Goal: Find specific page/section: Find specific page/section

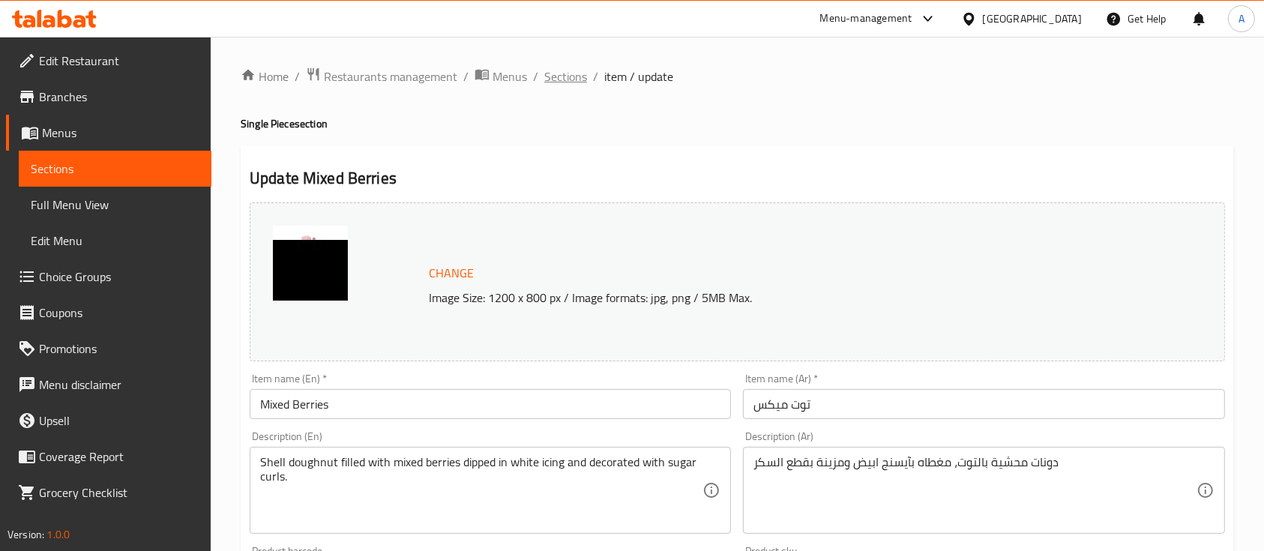
click at [566, 82] on span "Sections" at bounding box center [565, 76] width 43 height 18
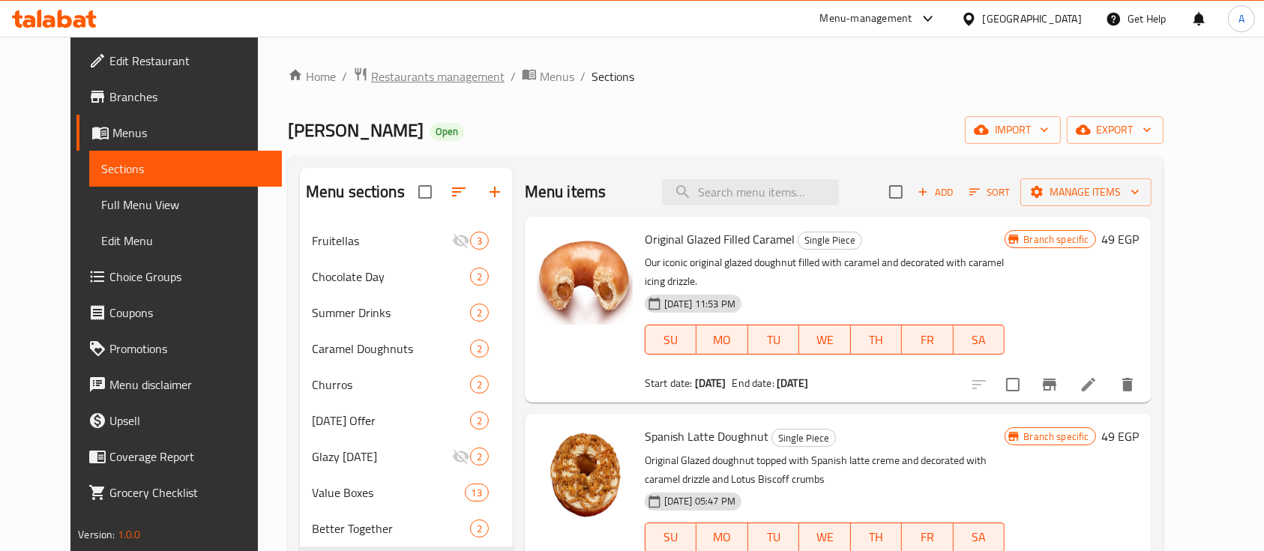
click at [382, 73] on span "Restaurants management" at bounding box center [437, 76] width 133 height 18
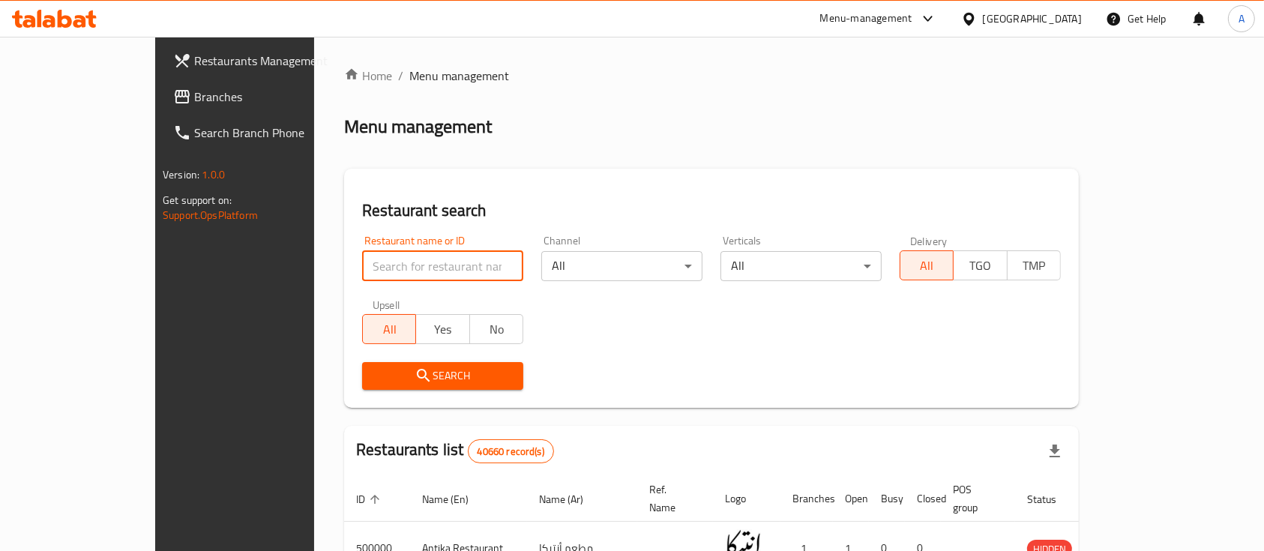
click at [391, 268] on input "search" at bounding box center [442, 266] width 161 height 30
type input "[PERSON_NAME]"
click button "Search" at bounding box center [442, 376] width 161 height 28
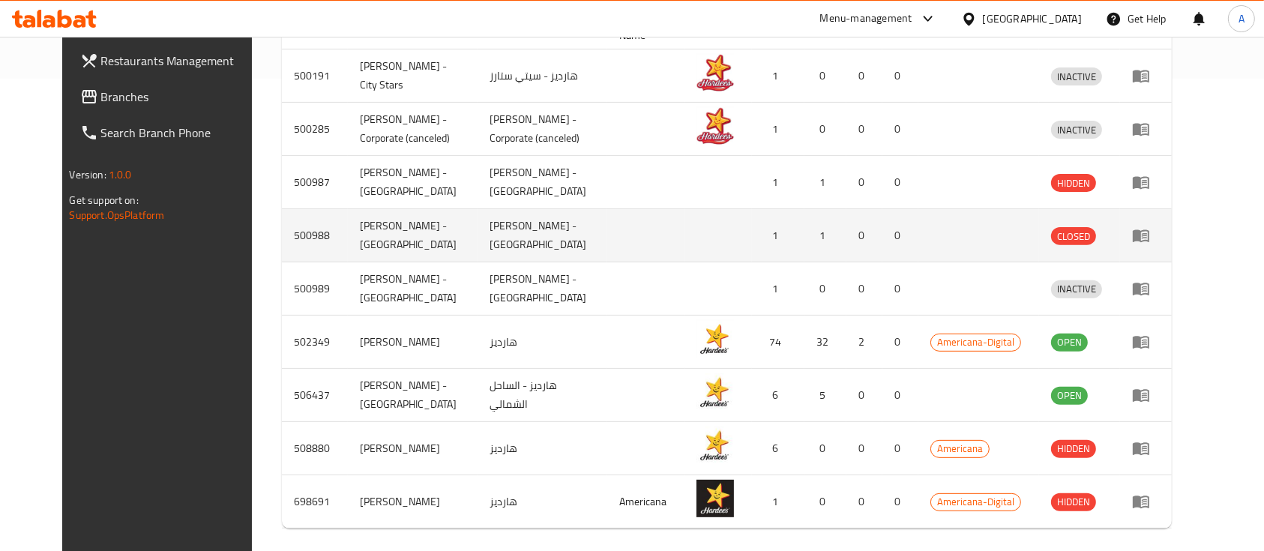
scroll to position [485, 0]
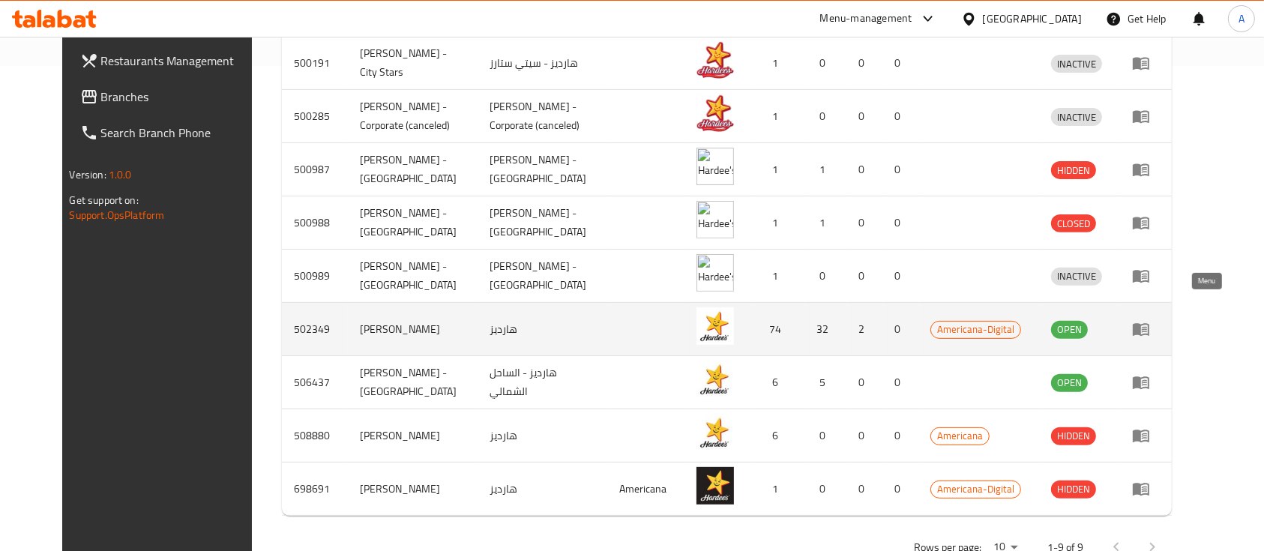
click at [1150, 320] on icon "enhanced table" at bounding box center [1141, 329] width 18 height 18
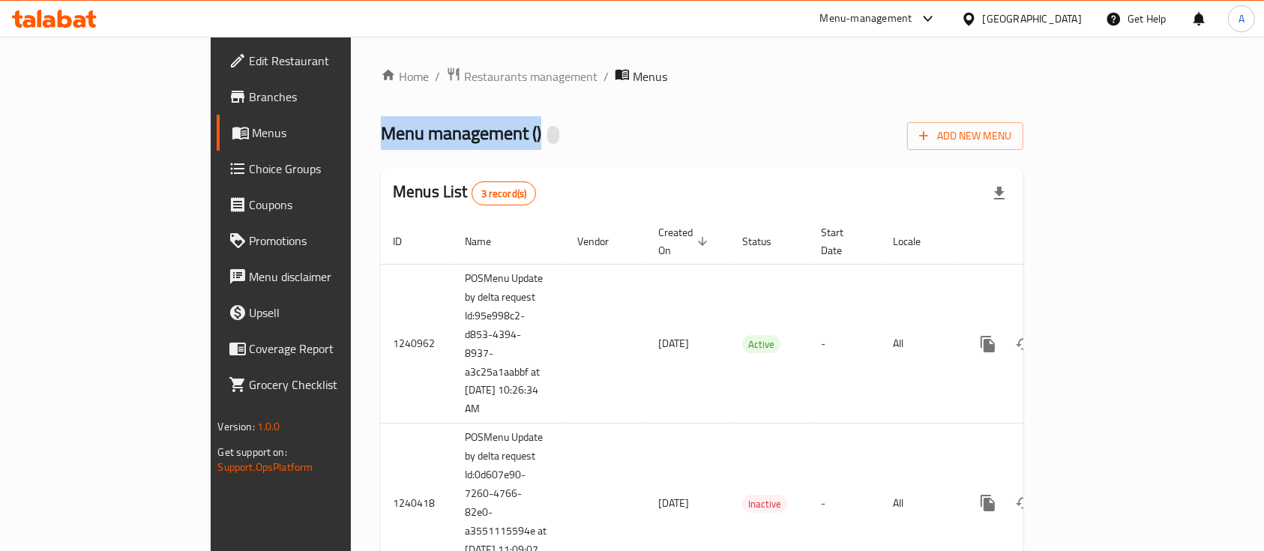
drag, startPoint x: 245, startPoint y: 135, endPoint x: 494, endPoint y: 133, distance: 248.8
click at [494, 133] on div "Menu management ( ) Add New Menu" at bounding box center [702, 133] width 642 height 34
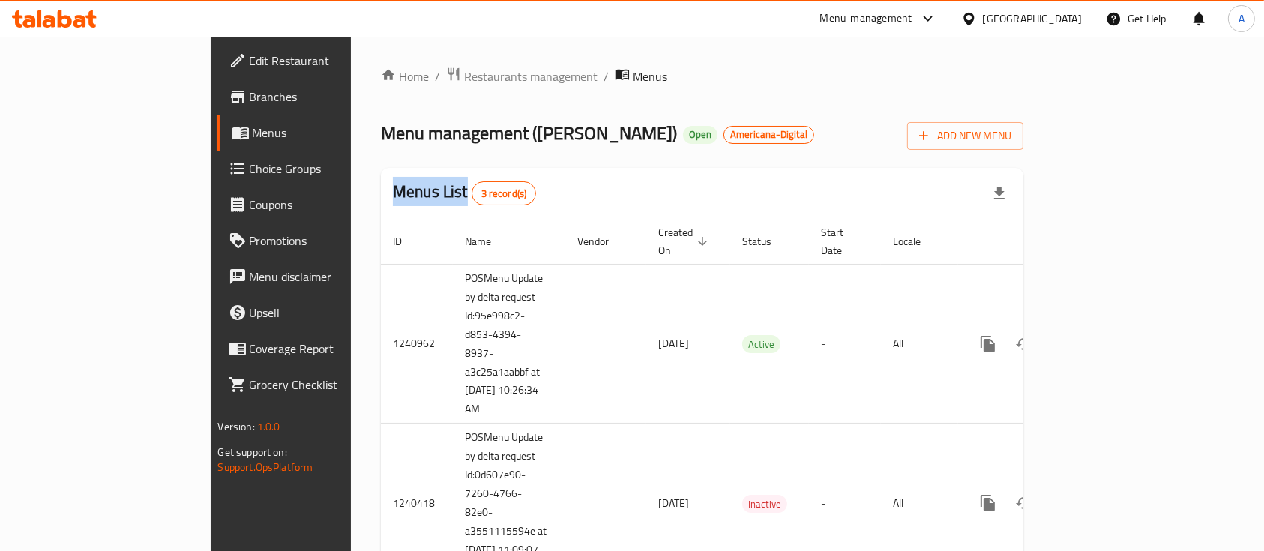
drag, startPoint x: 254, startPoint y: 192, endPoint x: 328, endPoint y: 185, distance: 73.8
click at [393, 185] on h2 "Menus List 3 record(s)" at bounding box center [464, 193] width 143 height 25
click at [642, 147] on div "Menu management ( [PERSON_NAME] ) Open Americana-Digital Add New Menu" at bounding box center [702, 133] width 642 height 34
click at [642, 123] on div "Menu management ( [PERSON_NAME] ) Open Americana-Digital Add New Menu" at bounding box center [702, 133] width 642 height 34
drag, startPoint x: 474, startPoint y: 147, endPoint x: 233, endPoint y: 137, distance: 240.8
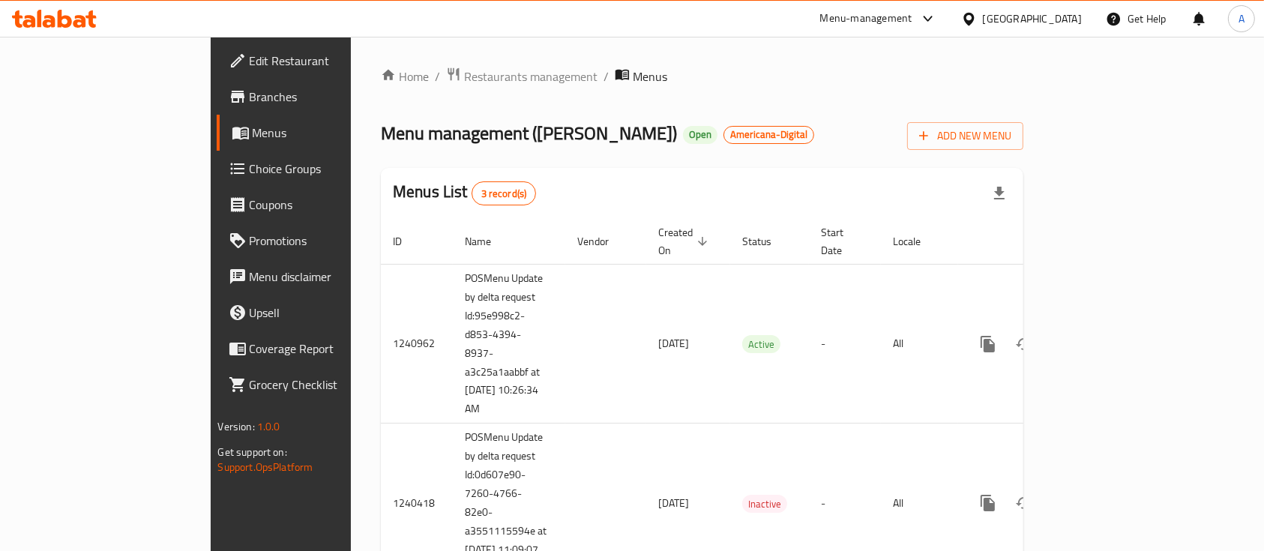
click at [351, 137] on div "Home / Restaurants management / Menus Menu management ( [PERSON_NAME] ) Open Am…" at bounding box center [702, 401] width 702 height 729
click at [675, 125] on div "Menu management ( [PERSON_NAME] ) Open Americana-Digital Add New Menu" at bounding box center [702, 133] width 642 height 34
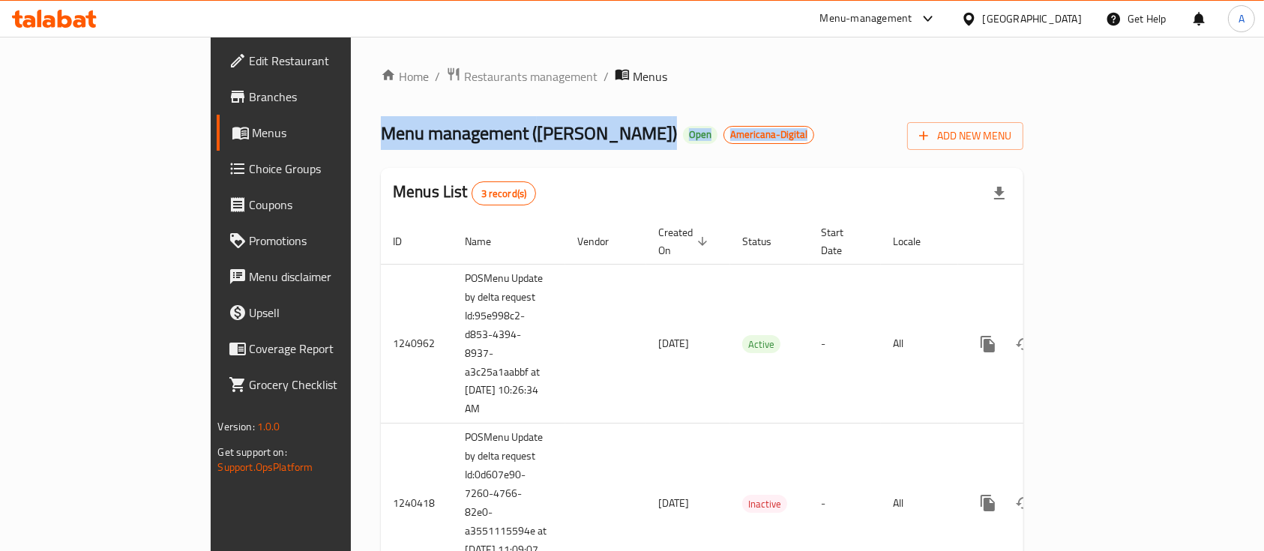
drag, startPoint x: 244, startPoint y: 137, endPoint x: 636, endPoint y: 121, distance: 392.3
click at [636, 121] on div "Menu management ( [PERSON_NAME] ) Open Americana-Digital Add New Menu" at bounding box center [702, 133] width 642 height 34
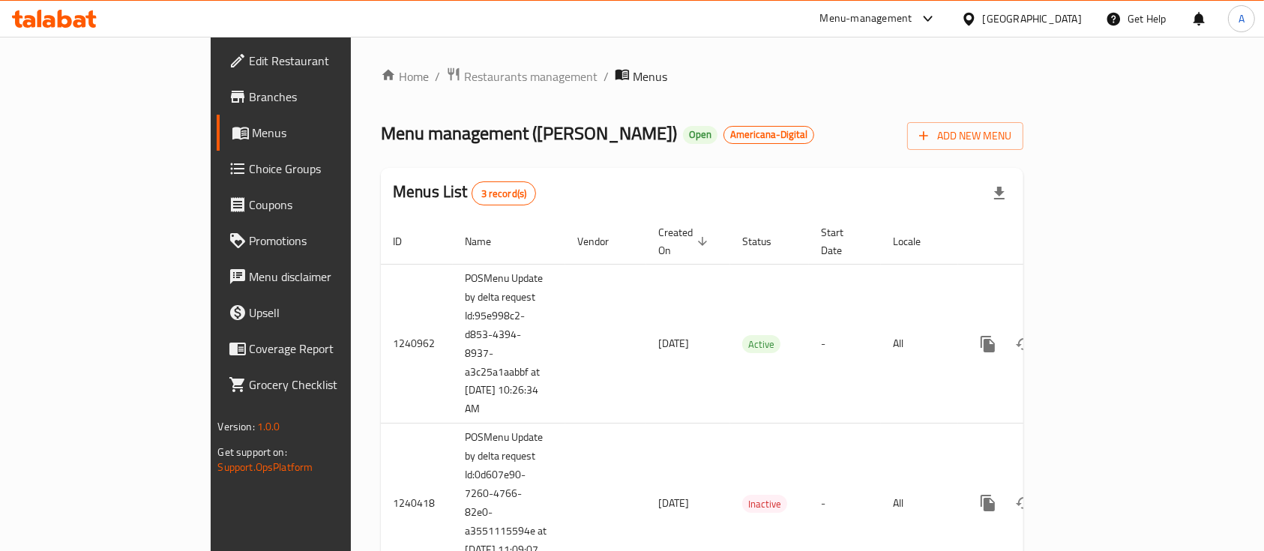
click at [654, 132] on div "Menu management ( [PERSON_NAME] ) Open Americana-Digital Add New Menu" at bounding box center [702, 133] width 642 height 34
click at [444, 105] on div "Home / Restaurants management / Menus Menu management ( [PERSON_NAME] ) Open Am…" at bounding box center [702, 401] width 642 height 669
click at [464, 76] on span "Restaurants management" at bounding box center [530, 76] width 133 height 18
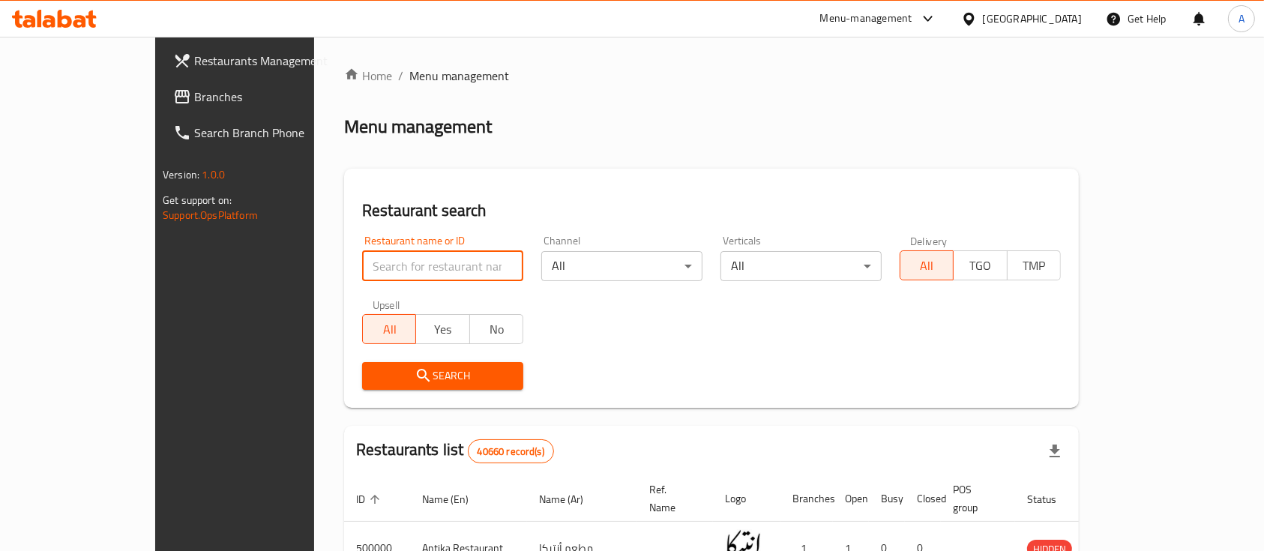
click at [362, 272] on input "search" at bounding box center [442, 266] width 161 height 30
click at [620, 157] on div "Home / Menu management Menu management Restaurant search Restaurant name or ID …" at bounding box center [711, 531] width 735 height 929
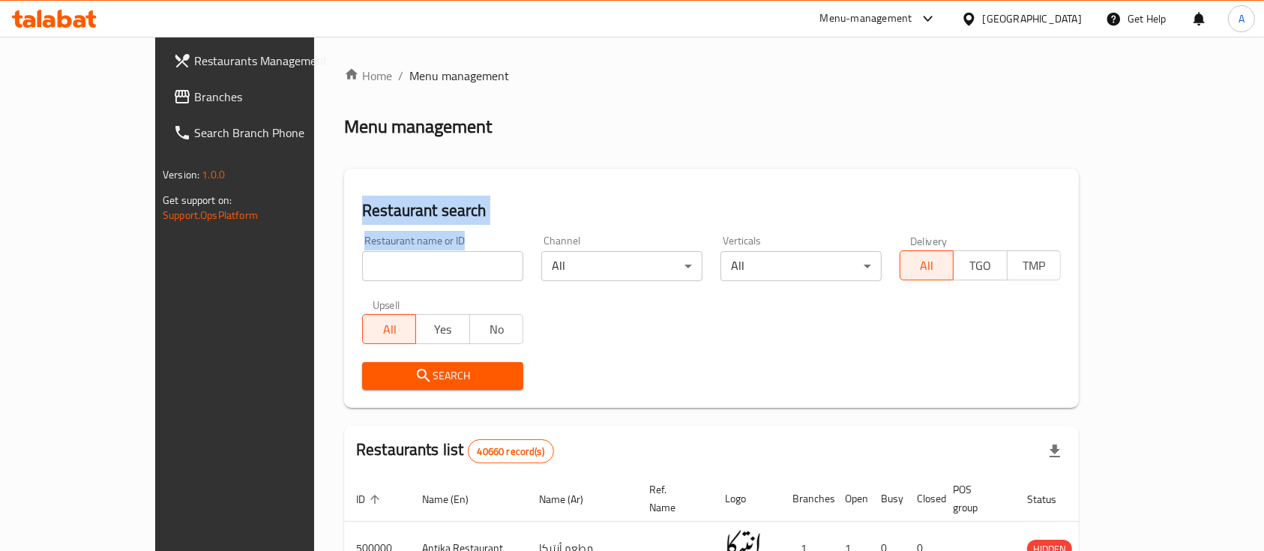
drag, startPoint x: 258, startPoint y: 205, endPoint x: 436, endPoint y: 238, distance: 181.5
click at [436, 238] on div "Restaurant search Restaurant name or ID Restaurant name or ID Channel All ​ Ver…" at bounding box center [711, 288] width 735 height 239
click at [593, 171] on div "Restaurant search Restaurant name or ID Restaurant name or ID Channel All ​ Ver…" at bounding box center [711, 288] width 735 height 239
click at [363, 251] on input "search" at bounding box center [442, 266] width 161 height 30
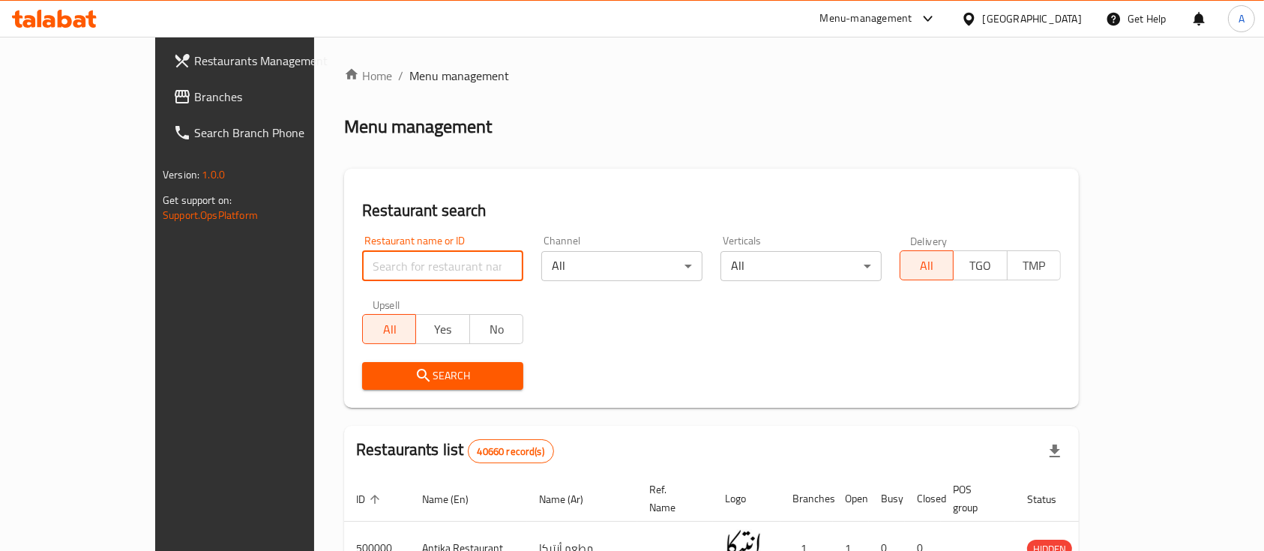
paste input "505777"
type input "505777"
click button "Search" at bounding box center [442, 376] width 161 height 28
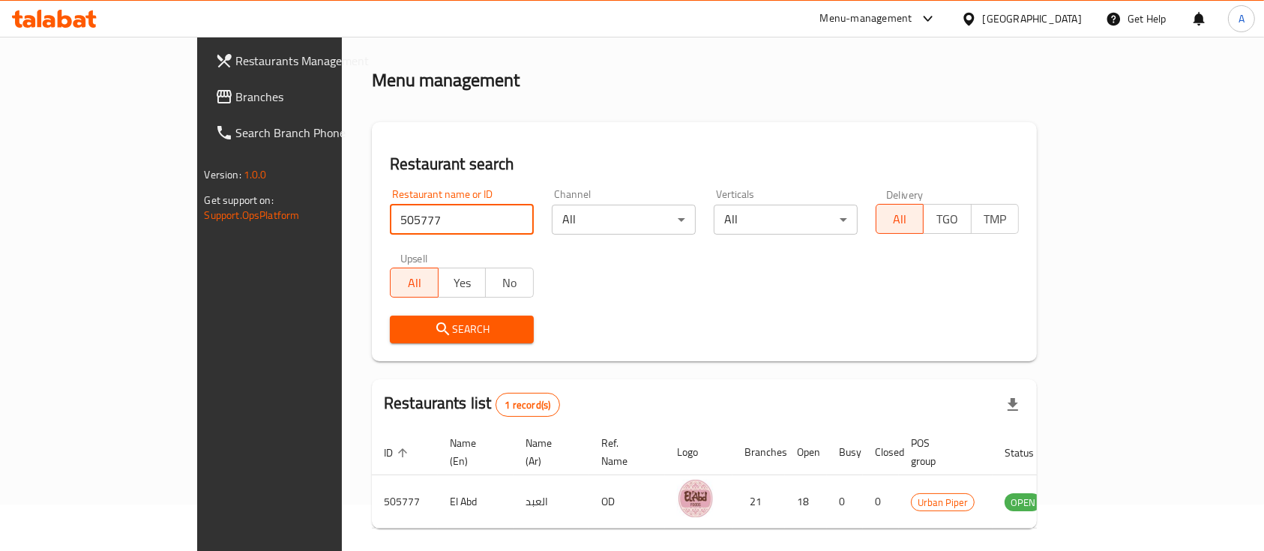
scroll to position [88, 0]
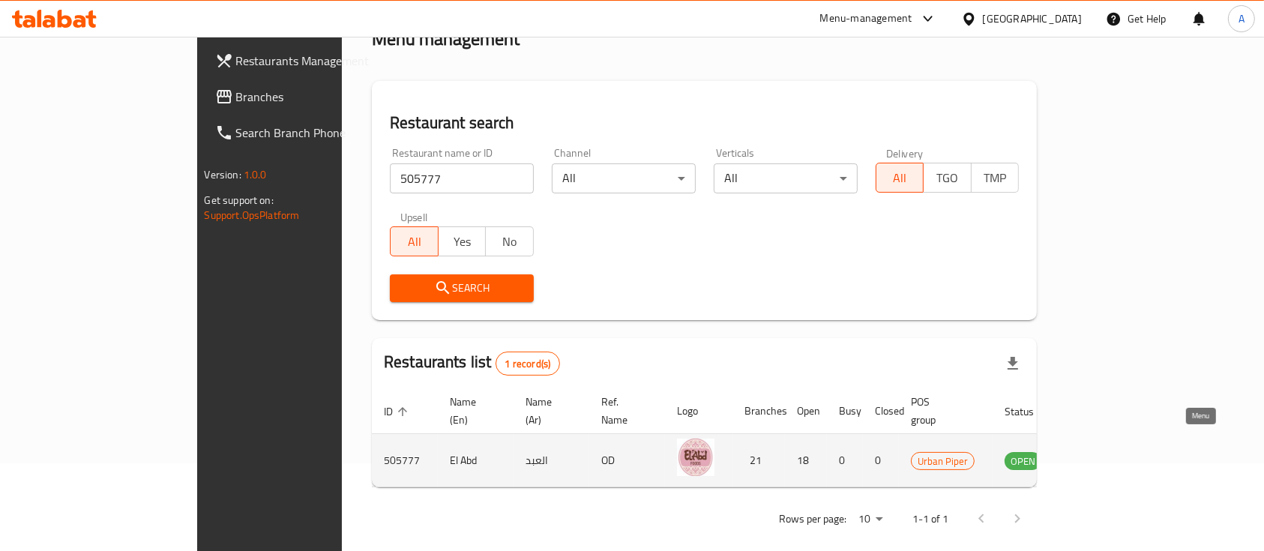
click at [1101, 451] on icon "enhanced table" at bounding box center [1092, 460] width 18 height 18
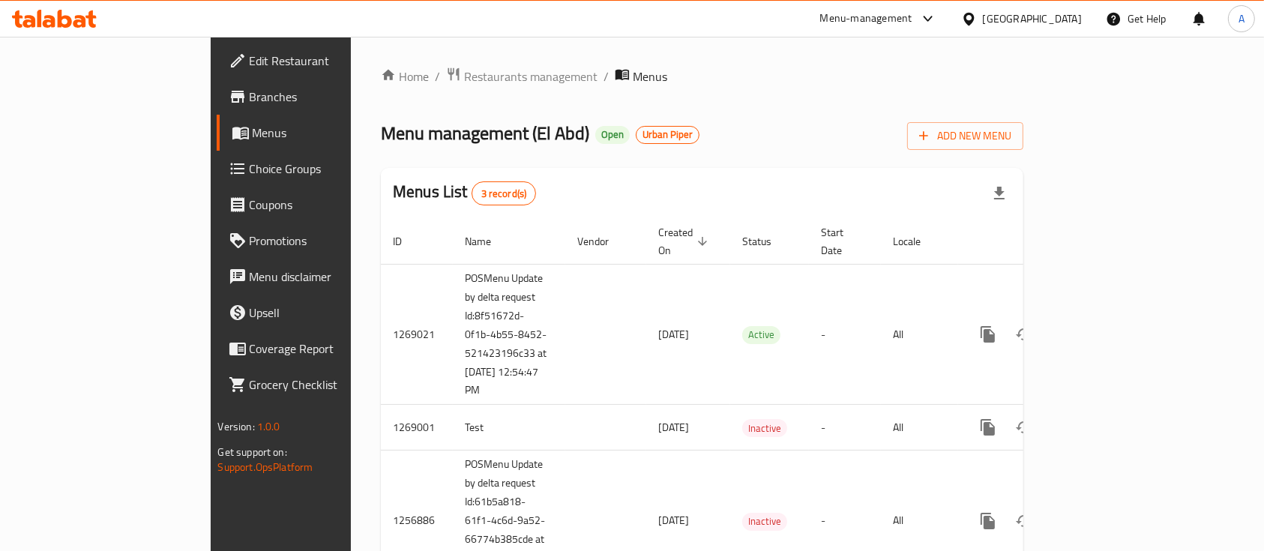
click at [250, 103] on span "Branches" at bounding box center [330, 97] width 160 height 18
